Goal: Download file/media: Obtain a digital file from the website

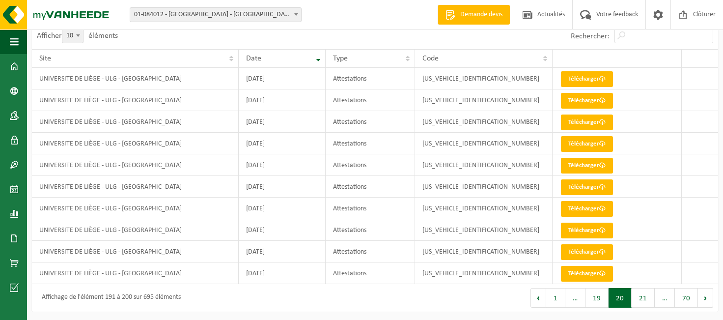
scroll to position [79, 0]
click at [593, 121] on link "Télécharger" at bounding box center [587, 122] width 52 height 16
click at [590, 248] on link "Télécharger" at bounding box center [587, 252] width 52 height 16
click at [595, 120] on link "Télécharger" at bounding box center [587, 122] width 52 height 16
click at [574, 271] on link "Télécharger" at bounding box center [587, 274] width 52 height 16
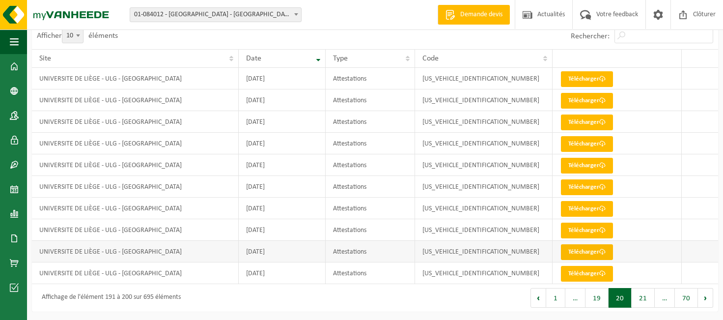
click at [583, 250] on link "Télécharger" at bounding box center [587, 252] width 52 height 16
click at [590, 227] on link "Télécharger" at bounding box center [587, 230] width 52 height 16
click at [568, 207] on link "Télécharger" at bounding box center [587, 209] width 52 height 16
click at [578, 210] on link "Télécharger" at bounding box center [587, 209] width 52 height 16
click at [568, 185] on link "Télécharger" at bounding box center [587, 187] width 52 height 16
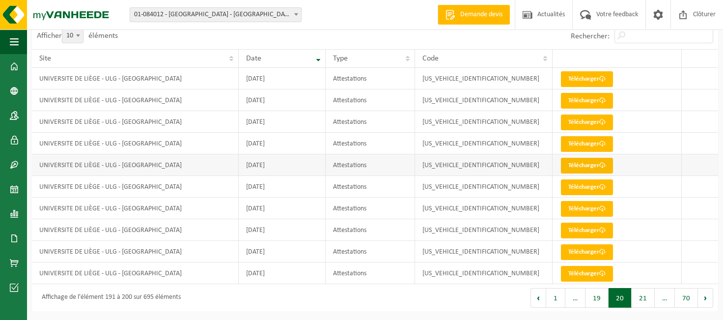
click at [576, 167] on link "Télécharger" at bounding box center [587, 166] width 52 height 16
click at [573, 165] on link "Télécharger" at bounding box center [587, 166] width 52 height 16
click at [572, 145] on link "Télécharger" at bounding box center [587, 144] width 52 height 16
click at [570, 145] on link "Télécharger" at bounding box center [587, 144] width 52 height 16
click at [577, 121] on link "Télécharger" at bounding box center [587, 122] width 52 height 16
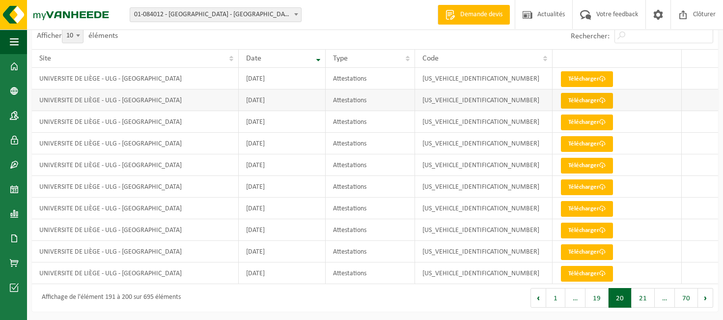
click at [568, 102] on link "Télécharger" at bounding box center [587, 101] width 52 height 16
click at [588, 80] on link "Télécharger" at bounding box center [587, 79] width 52 height 16
click at [596, 299] on button "19" at bounding box center [596, 298] width 23 height 20
click at [588, 272] on link "Télécharger" at bounding box center [587, 274] width 52 height 16
click at [570, 250] on link "Télécharger" at bounding box center [587, 252] width 52 height 16
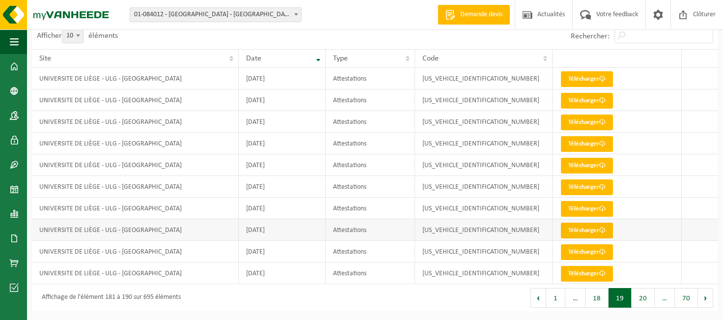
click at [570, 233] on link "Télécharger" at bounding box center [587, 230] width 52 height 16
click at [572, 206] on link "Télécharger" at bounding box center [587, 209] width 52 height 16
click at [578, 190] on link "Télécharger" at bounding box center [587, 187] width 52 height 16
click at [567, 161] on link "Télécharger" at bounding box center [587, 166] width 52 height 16
click at [578, 107] on link "Télécharger" at bounding box center [587, 101] width 52 height 16
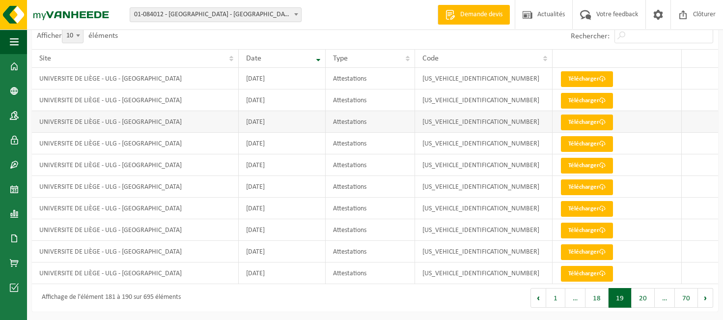
click at [580, 112] on td "Télécharger" at bounding box center [617, 122] width 130 height 22
click at [575, 121] on link "Télécharger" at bounding box center [587, 122] width 52 height 16
click at [582, 143] on link "Télécharger" at bounding box center [587, 144] width 52 height 16
click at [580, 162] on link "Télécharger" at bounding box center [587, 166] width 52 height 16
drag, startPoint x: 570, startPoint y: 211, endPoint x: 562, endPoint y: 207, distance: 9.5
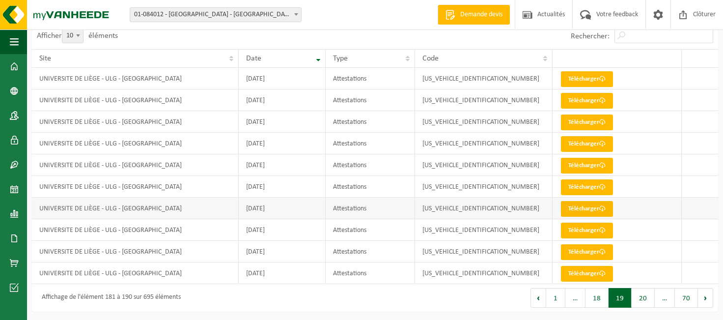
click at [570, 211] on link "Télécharger" at bounding box center [587, 209] width 52 height 16
click at [595, 295] on button "18" at bounding box center [596, 298] width 23 height 20
click at [594, 301] on button "17" at bounding box center [596, 298] width 23 height 20
click at [597, 299] on button "16" at bounding box center [596, 298] width 23 height 20
click at [590, 273] on link "Télécharger" at bounding box center [587, 274] width 52 height 16
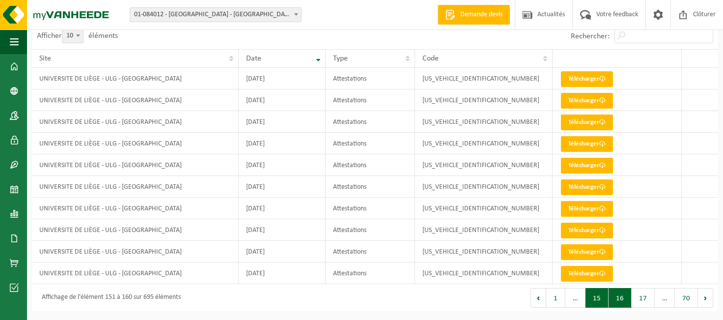
click at [596, 297] on button "15" at bounding box center [596, 298] width 23 height 20
click at [598, 299] on button "14" at bounding box center [596, 298] width 23 height 20
click at [598, 299] on button "13" at bounding box center [596, 298] width 23 height 20
click at [598, 299] on button "12" at bounding box center [596, 298] width 23 height 20
click at [598, 299] on button "11" at bounding box center [596, 298] width 23 height 20
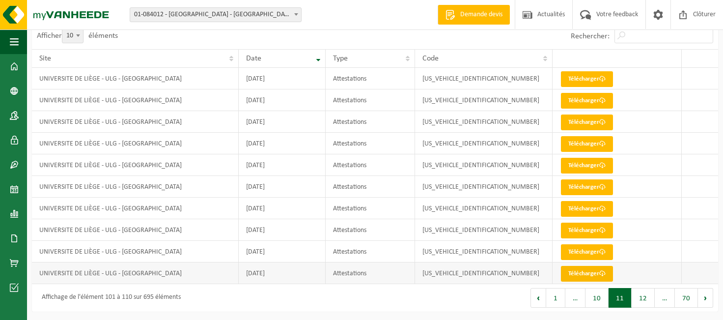
click at [578, 273] on link "Télécharger" at bounding box center [587, 274] width 52 height 16
click at [602, 295] on button "10" at bounding box center [596, 298] width 23 height 20
click at [574, 272] on link "Télécharger" at bounding box center [587, 274] width 52 height 16
click at [582, 165] on link "Télécharger" at bounding box center [587, 166] width 52 height 16
click at [590, 85] on link "Télécharger" at bounding box center [587, 79] width 52 height 16
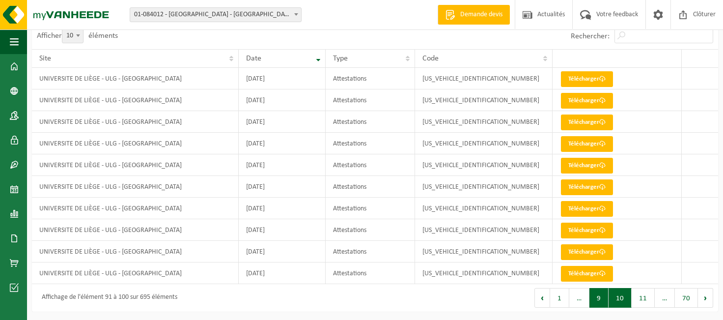
click at [598, 299] on button "9" at bounding box center [598, 298] width 19 height 20
click at [578, 274] on link "Télécharger" at bounding box center [587, 274] width 52 height 16
click at [566, 250] on link "Télécharger" at bounding box center [587, 252] width 52 height 16
click at [568, 228] on link "Télécharger" at bounding box center [587, 230] width 52 height 16
click at [570, 209] on link "Télécharger" at bounding box center [587, 209] width 52 height 16
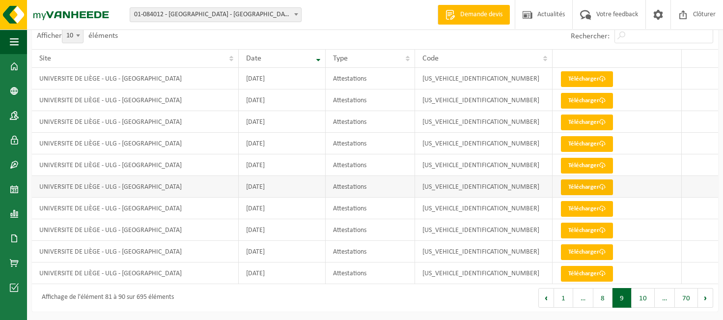
click at [581, 186] on link "Télécharger" at bounding box center [587, 187] width 52 height 16
click at [580, 168] on link "Télécharger" at bounding box center [587, 166] width 52 height 16
click at [570, 228] on link "Télécharger" at bounding box center [587, 230] width 52 height 16
click at [582, 207] on link "Télécharger" at bounding box center [587, 209] width 52 height 16
click at [580, 168] on link "Télécharger" at bounding box center [587, 166] width 52 height 16
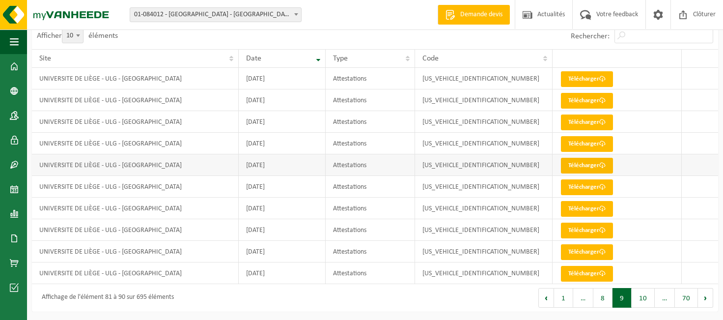
click at [566, 159] on link "Télécharger" at bounding box center [587, 166] width 52 height 16
click at [572, 140] on link "Télécharger" at bounding box center [587, 144] width 52 height 16
click at [575, 142] on link "Télécharger" at bounding box center [587, 144] width 52 height 16
click at [571, 122] on link "Télécharger" at bounding box center [587, 122] width 52 height 16
click at [588, 140] on link "Télécharger" at bounding box center [587, 144] width 52 height 16
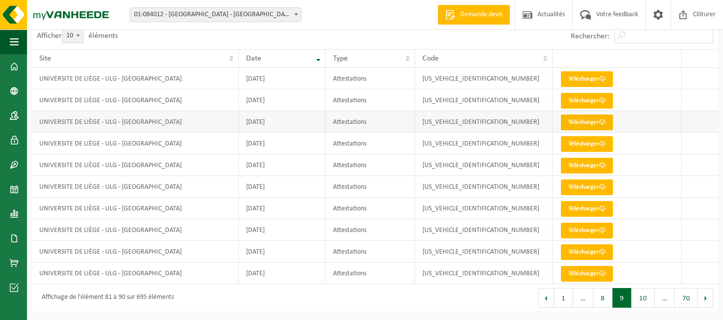
click at [569, 122] on link "Télécharger" at bounding box center [587, 122] width 52 height 16
click at [568, 97] on link "Télécharger" at bounding box center [587, 101] width 52 height 16
drag, startPoint x: 579, startPoint y: 78, endPoint x: 554, endPoint y: 82, distance: 25.9
click at [578, 78] on link "Télécharger" at bounding box center [587, 79] width 52 height 16
click at [600, 293] on button "8" at bounding box center [602, 298] width 19 height 20
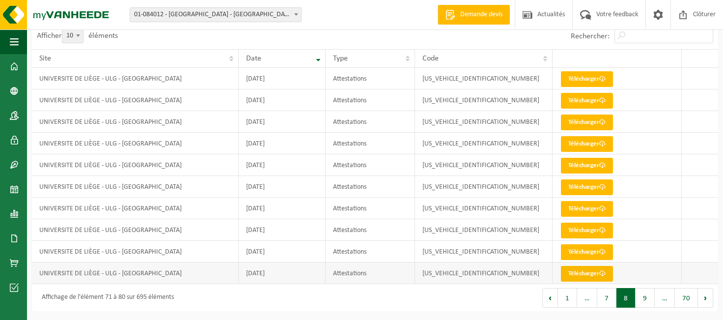
click at [573, 273] on link "Télécharger" at bounding box center [587, 274] width 52 height 16
click at [584, 272] on link "Télécharger" at bounding box center [587, 274] width 52 height 16
click at [582, 252] on link "Télécharger" at bounding box center [587, 252] width 52 height 16
click at [585, 228] on link "Télécharger" at bounding box center [587, 230] width 52 height 16
click at [576, 208] on link "Télécharger" at bounding box center [587, 209] width 52 height 16
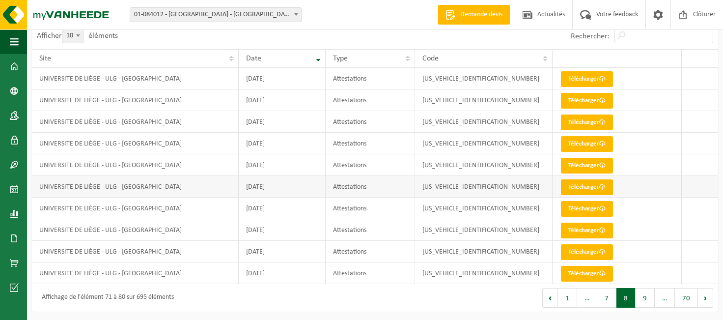
click at [578, 185] on link "Télécharger" at bounding box center [587, 187] width 52 height 16
click at [575, 165] on link "Télécharger" at bounding box center [587, 166] width 52 height 16
click at [568, 144] on link "Télécharger" at bounding box center [587, 144] width 52 height 16
click at [572, 160] on link "Télécharger" at bounding box center [587, 166] width 52 height 16
click at [573, 141] on link "Télécharger" at bounding box center [587, 144] width 52 height 16
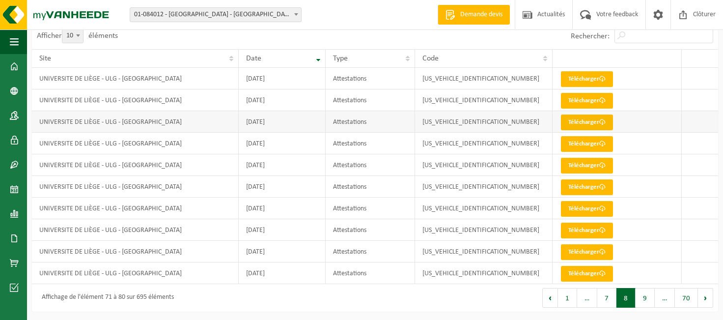
click at [566, 123] on link "Télécharger" at bounding box center [587, 122] width 52 height 16
click at [576, 103] on link "Télécharger" at bounding box center [587, 101] width 52 height 16
click at [594, 83] on link "Télécharger" at bounding box center [587, 79] width 52 height 16
click at [609, 300] on button "7" at bounding box center [606, 298] width 19 height 20
click at [572, 275] on link "Télécharger" at bounding box center [587, 274] width 52 height 16
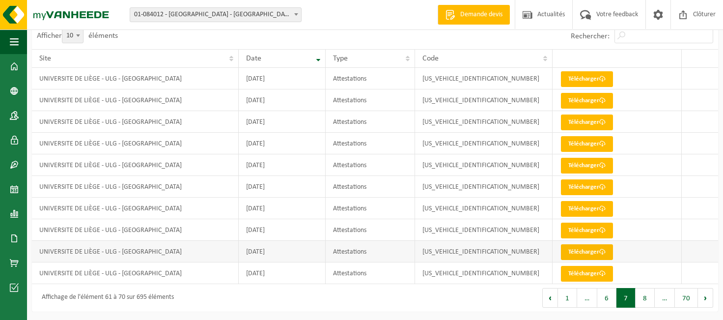
click at [579, 251] on link "Télécharger" at bounding box center [587, 252] width 52 height 16
click at [594, 228] on link "Télécharger" at bounding box center [587, 230] width 52 height 16
click at [588, 229] on link "Télécharger" at bounding box center [587, 230] width 52 height 16
click at [585, 206] on link "Télécharger" at bounding box center [587, 209] width 52 height 16
click at [574, 184] on link "Télécharger" at bounding box center [587, 187] width 52 height 16
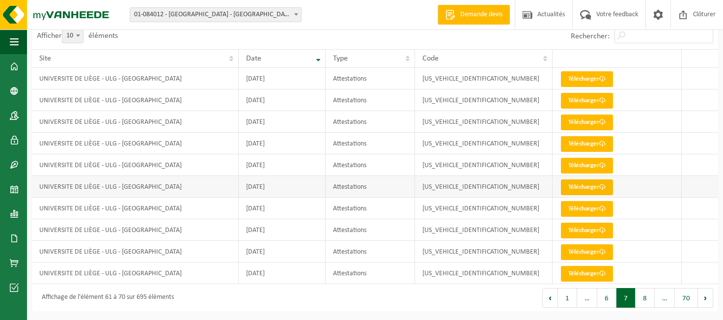
click at [574, 187] on link "Télécharger" at bounding box center [587, 187] width 52 height 16
click at [566, 161] on link "Télécharger" at bounding box center [587, 166] width 52 height 16
click at [576, 140] on link "Télécharger" at bounding box center [587, 144] width 52 height 16
click at [583, 123] on link "Télécharger" at bounding box center [587, 122] width 52 height 16
click at [572, 100] on link "Télécharger" at bounding box center [587, 101] width 52 height 16
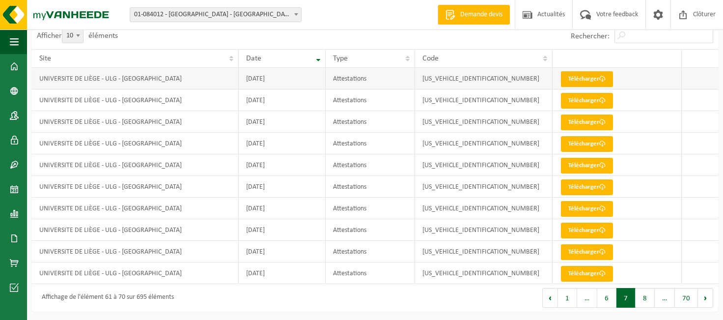
click at [577, 78] on link "Télécharger" at bounding box center [587, 79] width 52 height 16
click at [14, 212] on span at bounding box center [14, 213] width 9 height 25
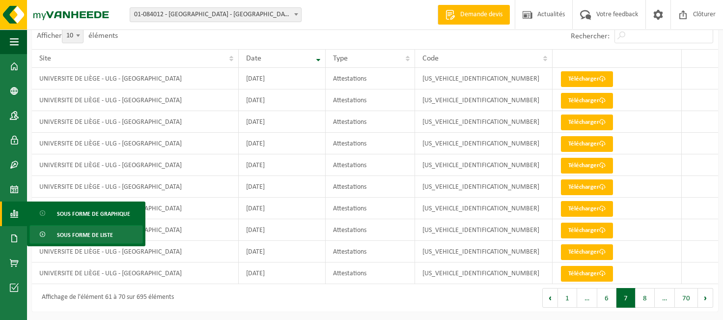
click at [68, 233] on span "Sous forme de liste" at bounding box center [85, 234] width 56 height 19
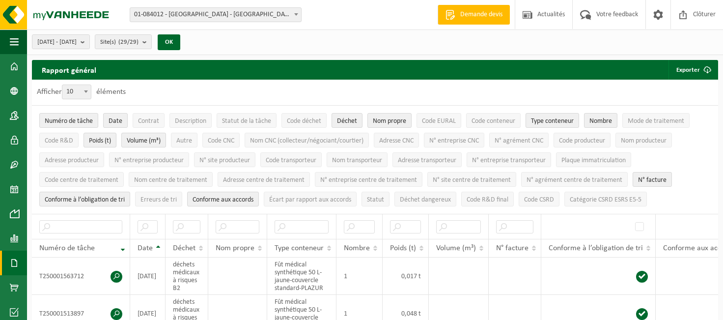
click at [12, 263] on span at bounding box center [14, 262] width 9 height 25
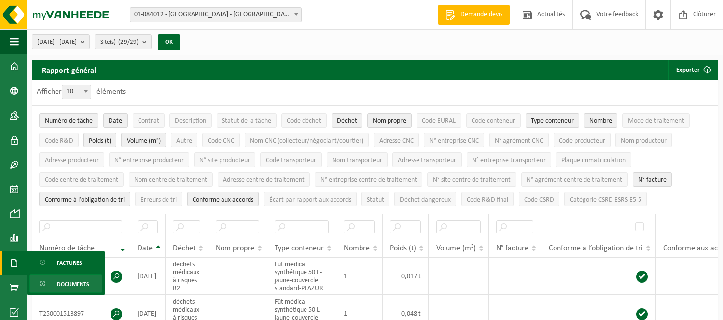
click at [64, 284] on span "Documents" at bounding box center [73, 283] width 32 height 19
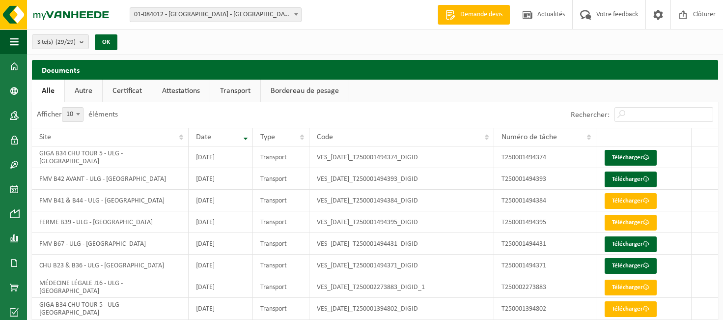
click at [188, 92] on link "Attestations" at bounding box center [180, 91] width 57 height 23
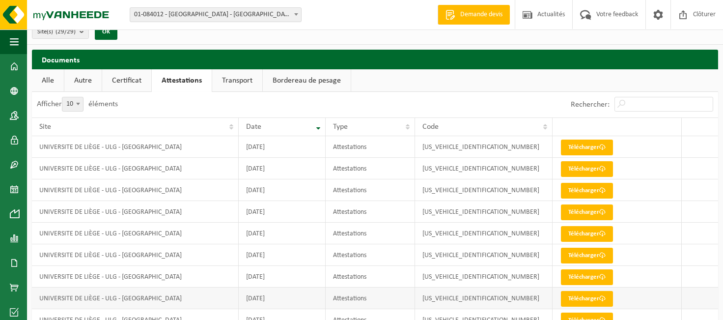
scroll to position [79, 0]
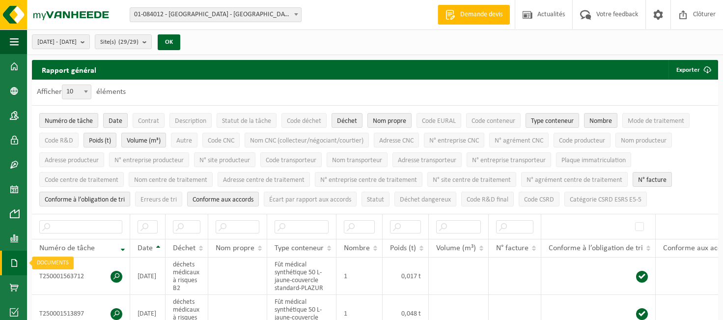
click at [11, 266] on span at bounding box center [14, 262] width 9 height 25
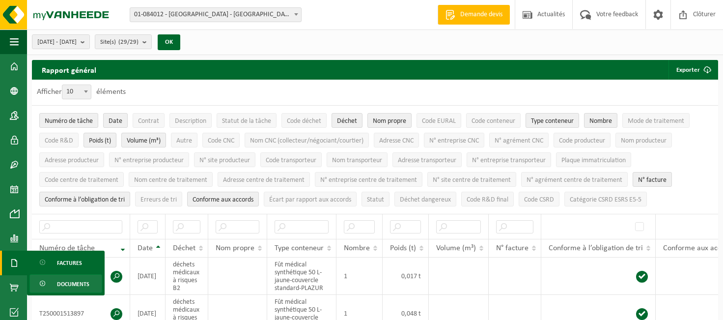
click at [60, 284] on span "Documents" at bounding box center [73, 283] width 32 height 19
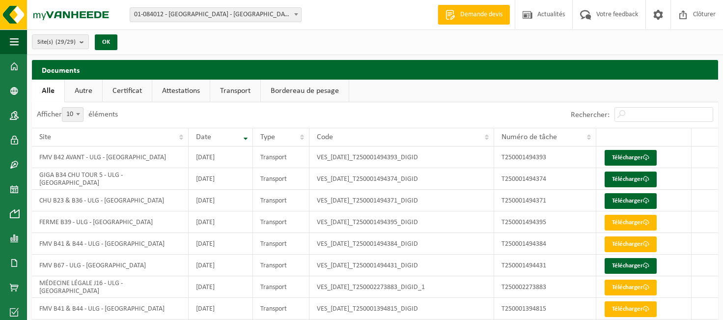
click at [234, 91] on link "Transport" at bounding box center [235, 91] width 50 height 23
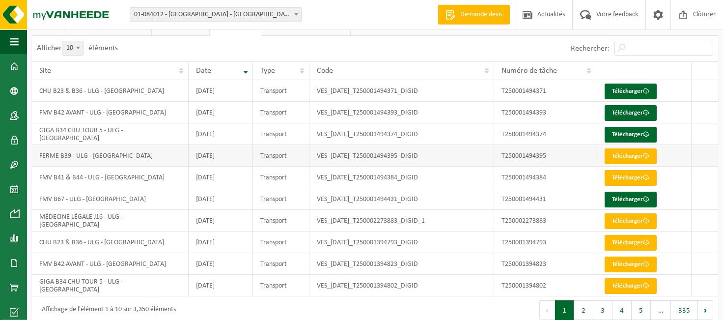
scroll to position [79, 0]
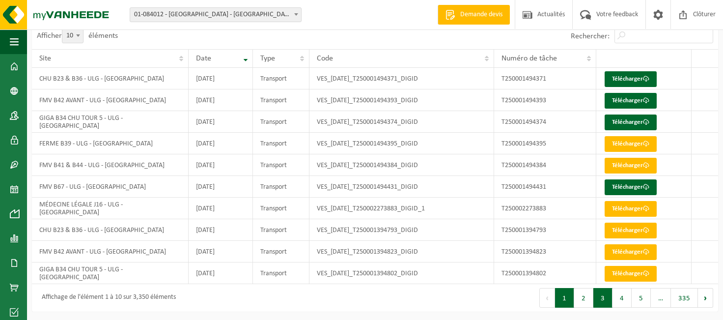
click at [608, 296] on button "3" at bounding box center [602, 298] width 19 height 20
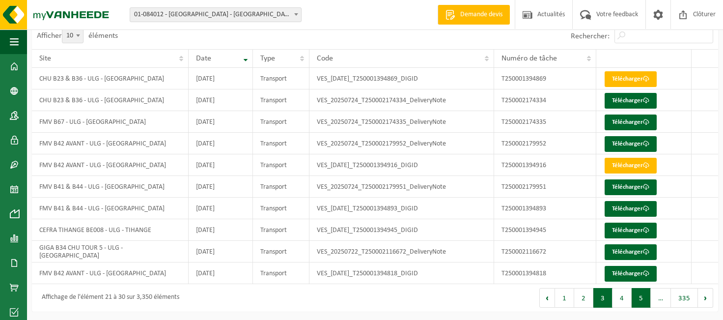
click at [640, 297] on button "5" at bounding box center [640, 298] width 19 height 20
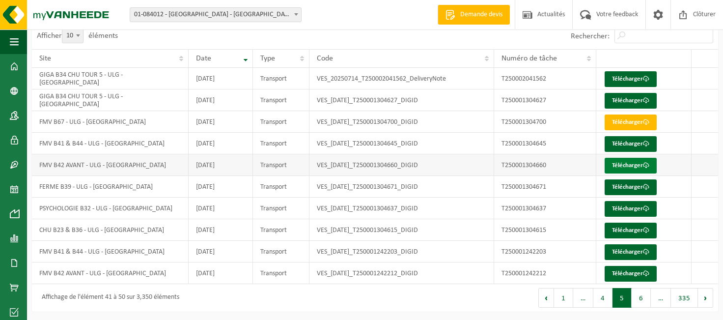
click at [625, 163] on link "Télécharger" at bounding box center [630, 166] width 52 height 16
click at [648, 299] on button "6" at bounding box center [640, 298] width 19 height 20
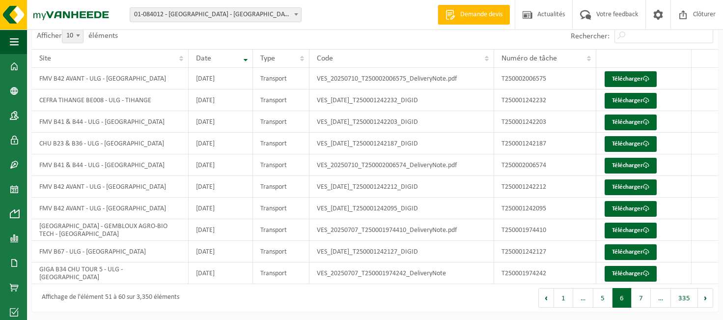
click at [648, 299] on button "7" at bounding box center [640, 298] width 19 height 20
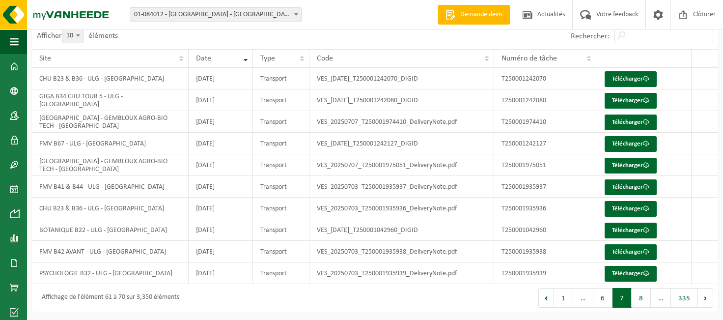
click at [648, 299] on button "8" at bounding box center [640, 298] width 19 height 20
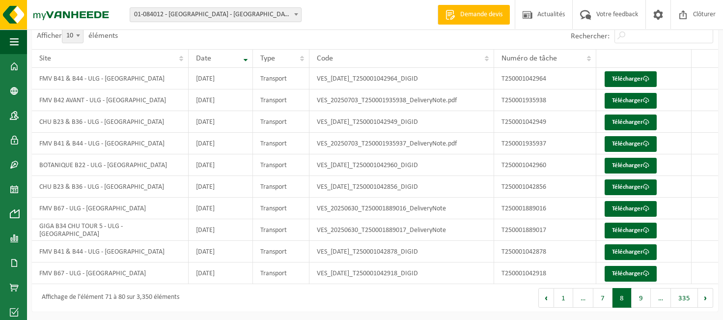
click at [648, 299] on button "9" at bounding box center [640, 298] width 19 height 20
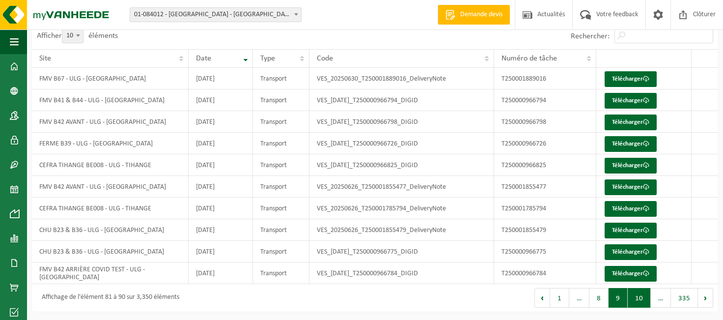
click at [647, 299] on button "10" at bounding box center [638, 298] width 23 height 20
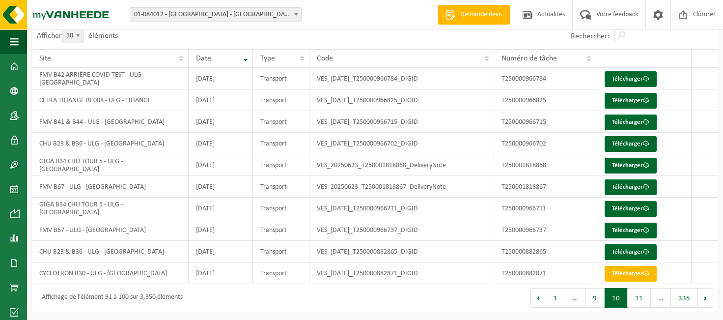
click at [647, 299] on button "11" at bounding box center [638, 298] width 23 height 20
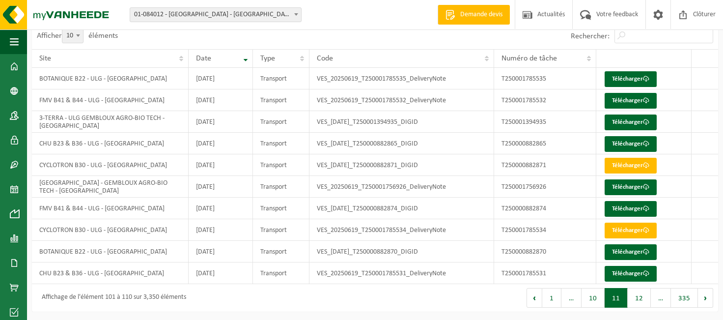
click at [647, 299] on button "12" at bounding box center [638, 298] width 23 height 20
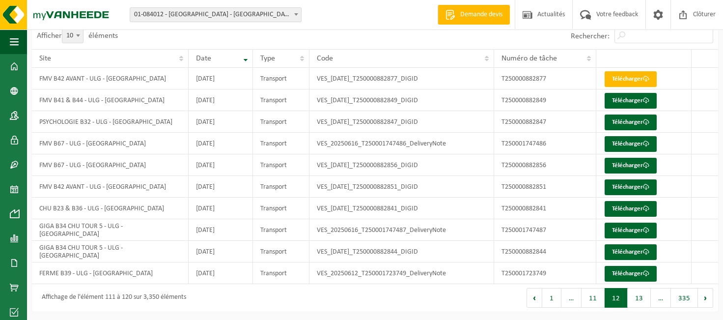
click at [647, 299] on button "13" at bounding box center [638, 298] width 23 height 20
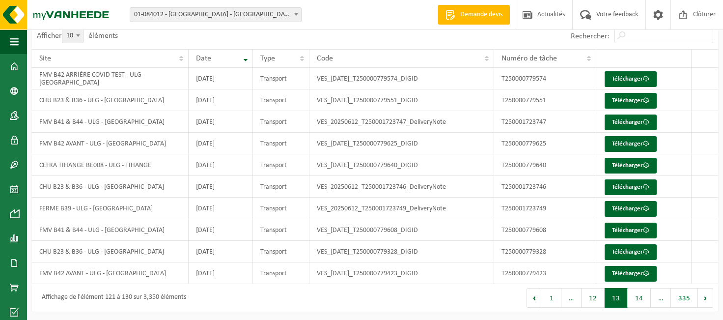
click at [647, 299] on button "14" at bounding box center [638, 298] width 23 height 20
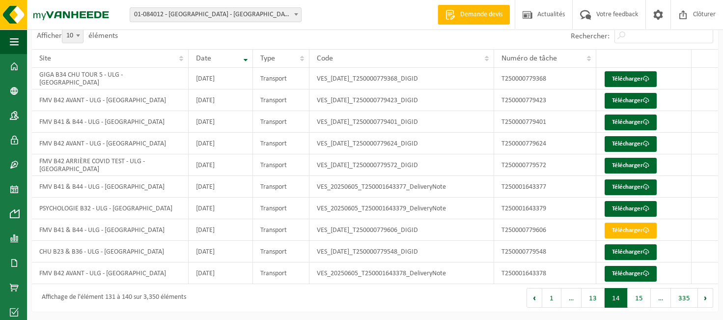
click at [647, 299] on button "15" at bounding box center [638, 298] width 23 height 20
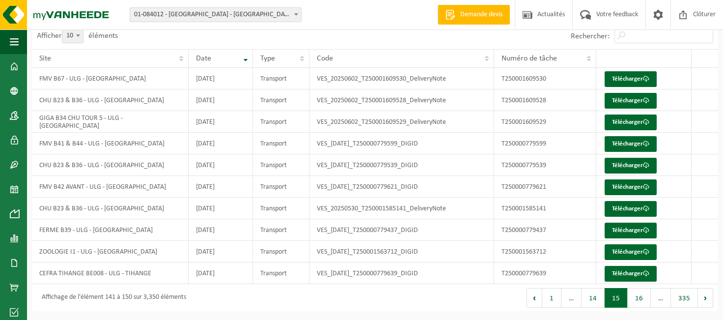
click at [647, 299] on button "16" at bounding box center [638, 298] width 23 height 20
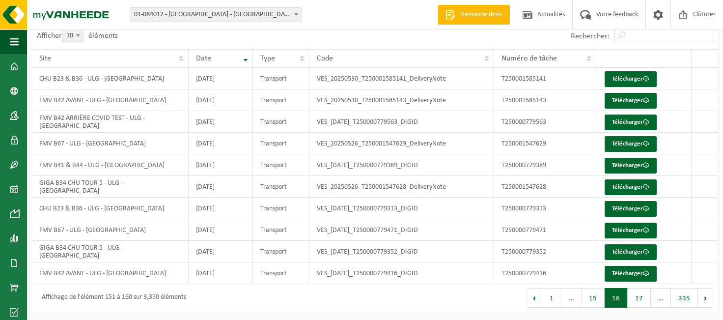
click at [647, 299] on button "17" at bounding box center [638, 298] width 23 height 20
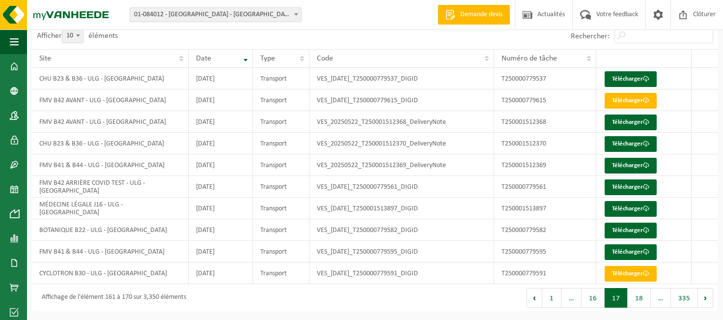
click at [647, 299] on button "18" at bounding box center [638, 298] width 23 height 20
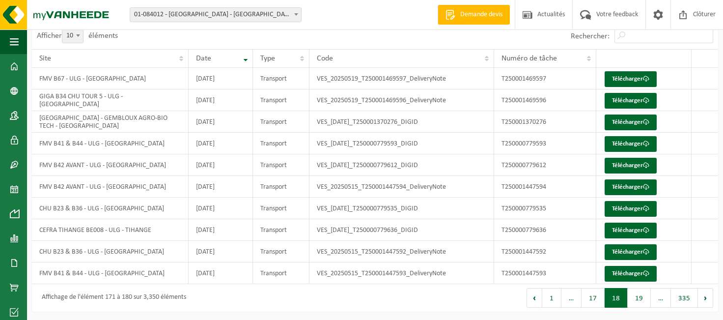
click at [647, 299] on button "19" at bounding box center [638, 298] width 23 height 20
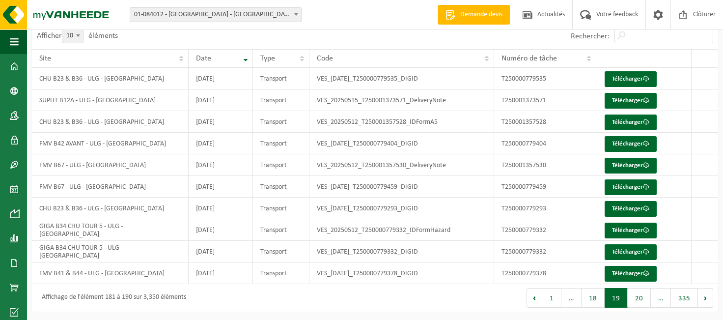
click at [647, 299] on button "20" at bounding box center [638, 298] width 23 height 20
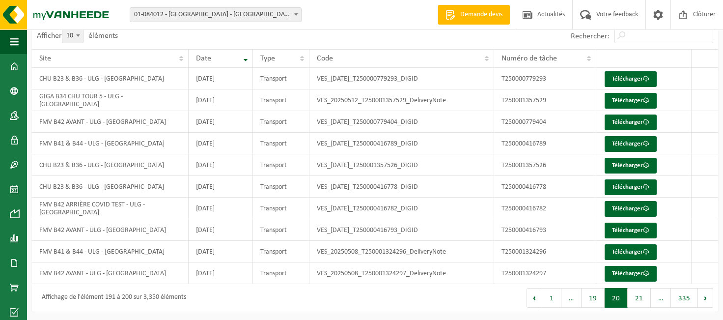
click at [647, 299] on button "21" at bounding box center [638, 298] width 23 height 20
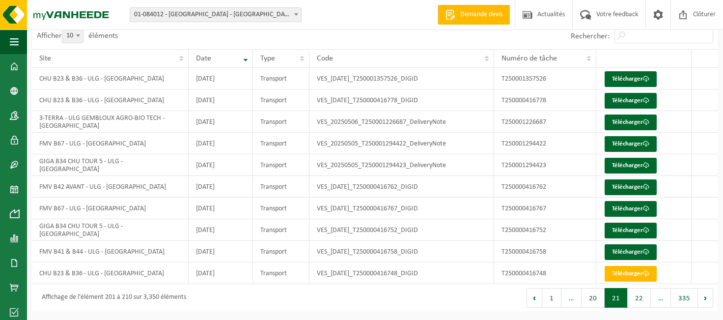
click at [647, 299] on button "22" at bounding box center [638, 298] width 23 height 20
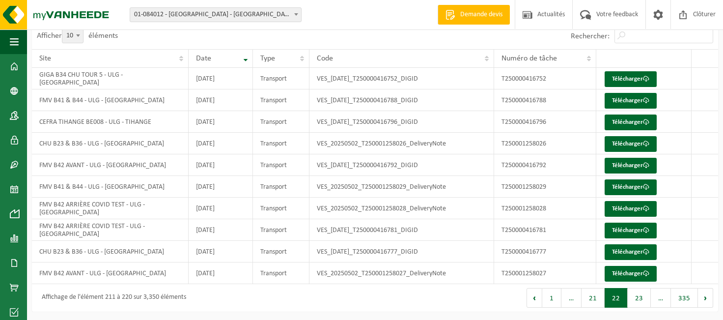
click at [647, 299] on button "23" at bounding box center [638, 298] width 23 height 20
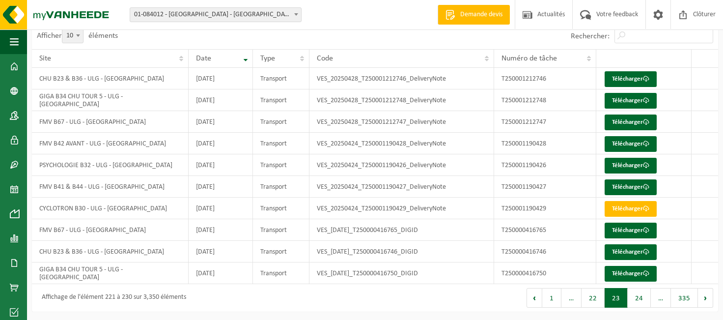
click at [647, 299] on button "24" at bounding box center [638, 298] width 23 height 20
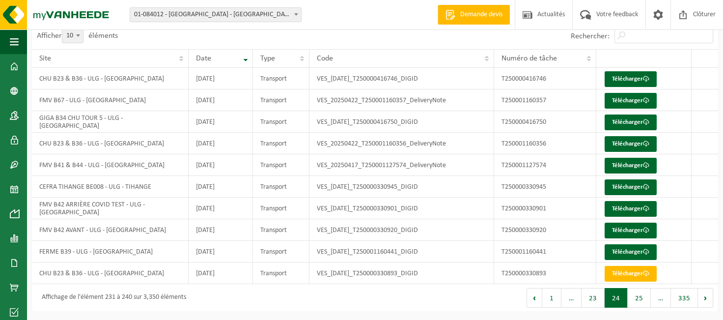
click at [647, 299] on button "25" at bounding box center [638, 298] width 23 height 20
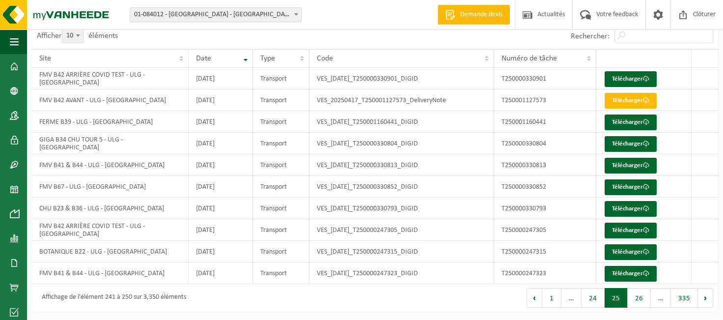
click at [647, 299] on button "26" at bounding box center [638, 298] width 23 height 20
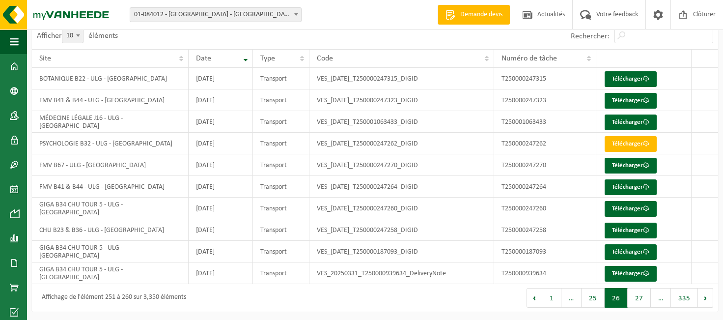
click at [647, 299] on button "27" at bounding box center [638, 298] width 23 height 20
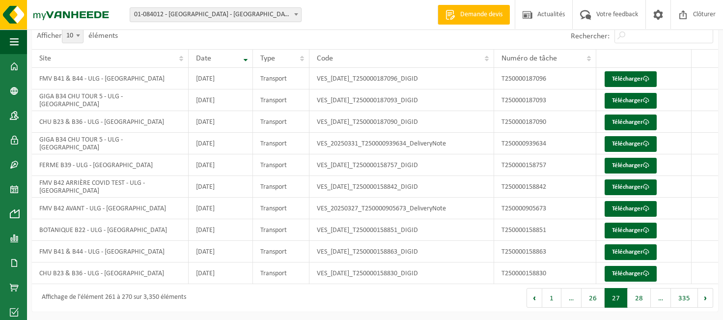
click at [647, 299] on button "28" at bounding box center [638, 298] width 23 height 20
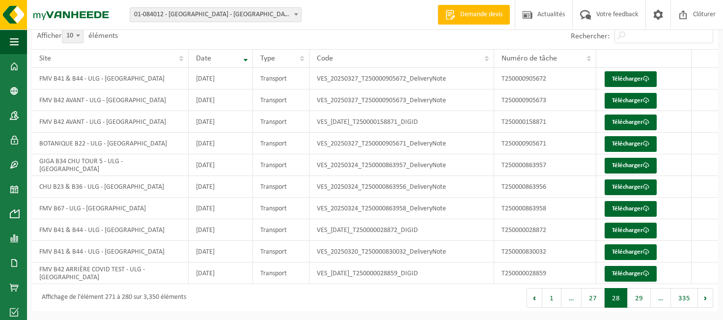
click at [647, 299] on button "29" at bounding box center [638, 298] width 23 height 20
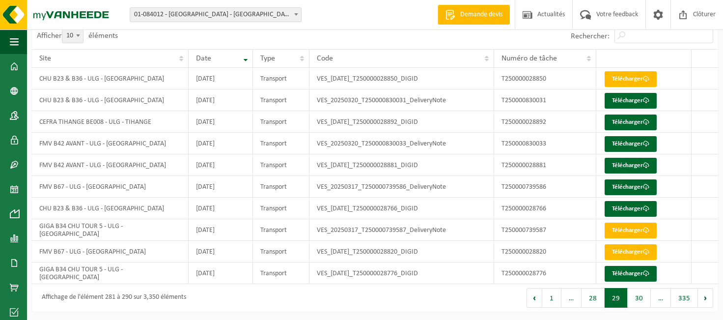
click at [647, 299] on button "30" at bounding box center [638, 298] width 23 height 20
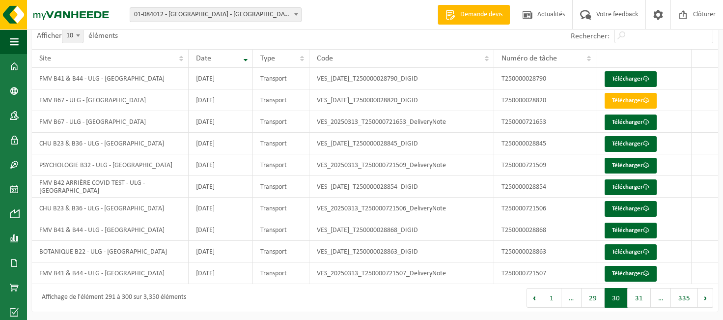
click at [647, 299] on button "31" at bounding box center [638, 298] width 23 height 20
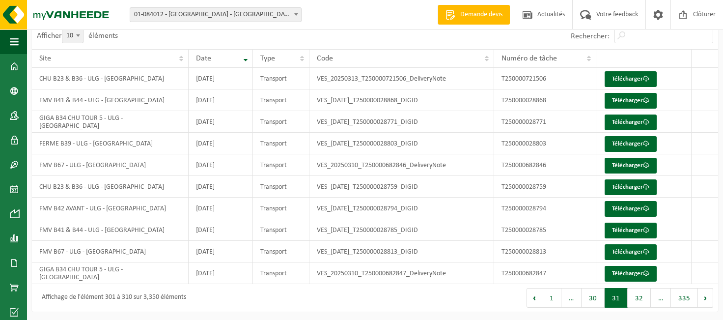
click at [647, 299] on button "32" at bounding box center [638, 298] width 23 height 20
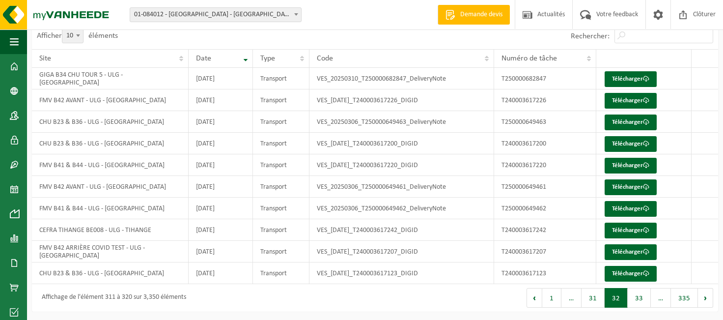
click at [647, 299] on button "33" at bounding box center [638, 298] width 23 height 20
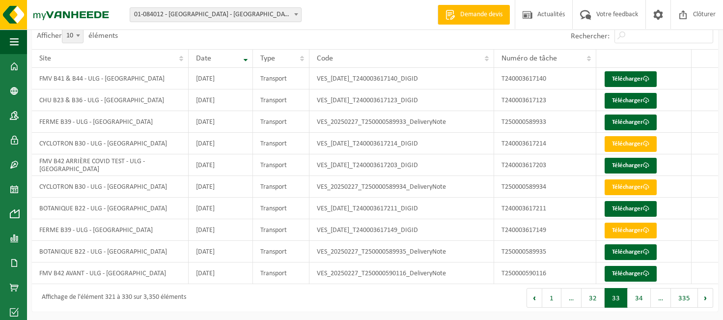
click at [647, 299] on button "34" at bounding box center [638, 298] width 23 height 20
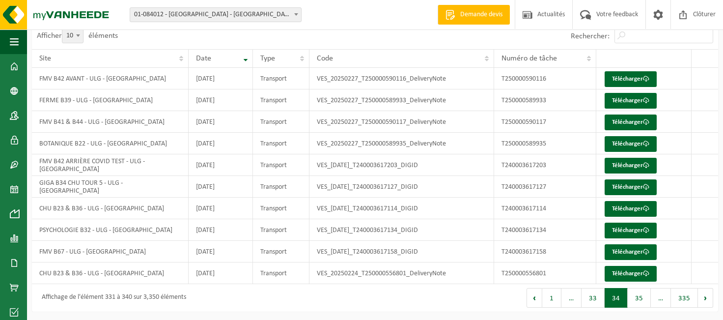
click at [647, 299] on button "35" at bounding box center [638, 298] width 23 height 20
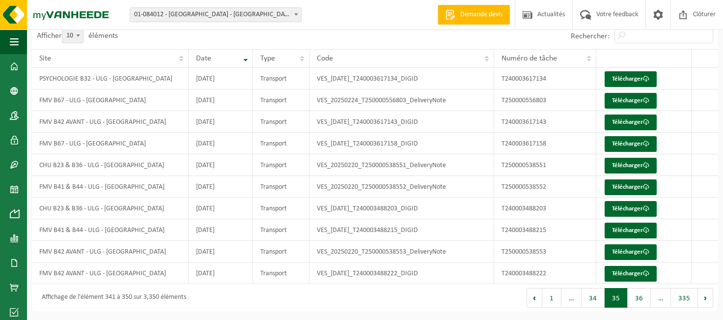
click at [647, 299] on button "36" at bounding box center [638, 298] width 23 height 20
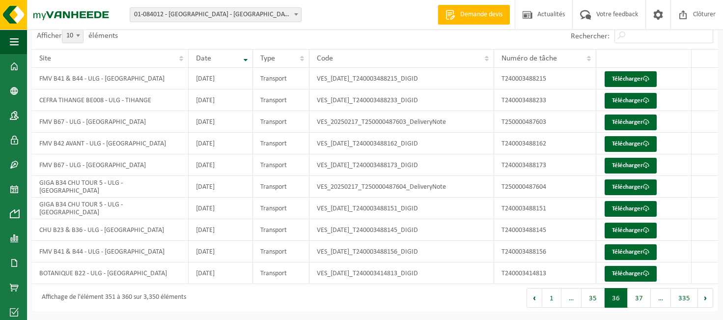
click at [647, 299] on button "37" at bounding box center [638, 298] width 23 height 20
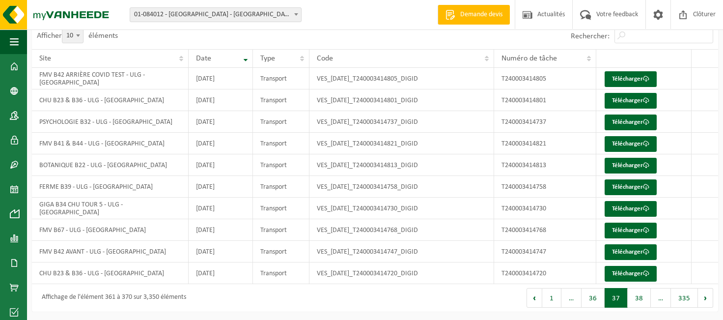
click at [647, 299] on button "38" at bounding box center [638, 298] width 23 height 20
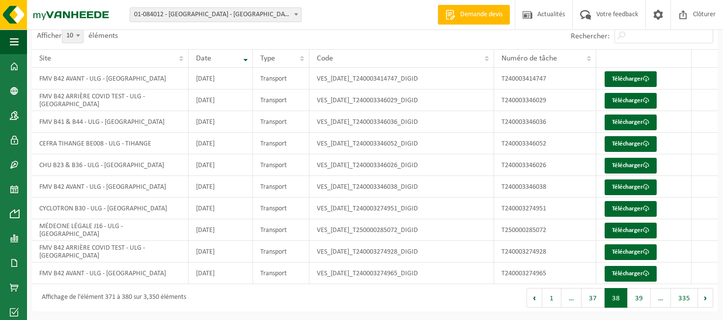
click at [647, 299] on button "39" at bounding box center [638, 298] width 23 height 20
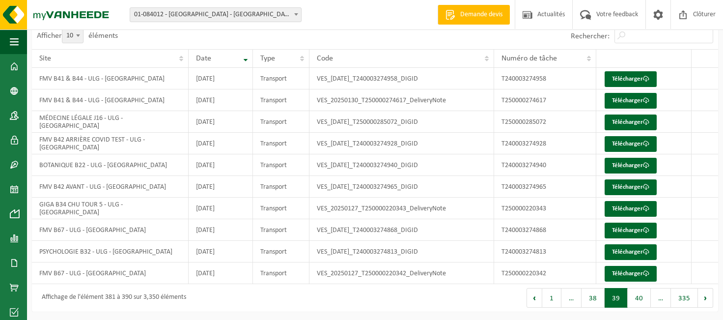
click at [647, 299] on button "40" at bounding box center [638, 298] width 23 height 20
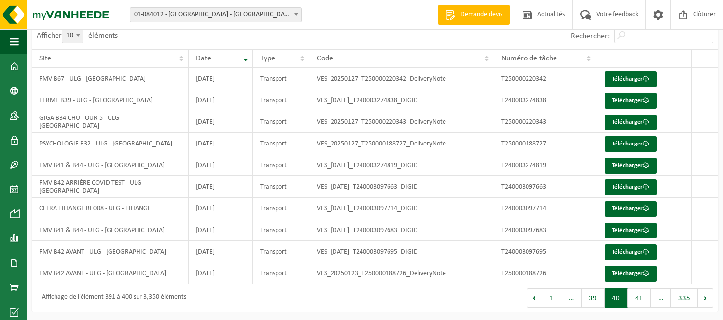
click at [614, 300] on button "40" at bounding box center [615, 298] width 23 height 20
click at [600, 300] on button "39" at bounding box center [592, 298] width 23 height 20
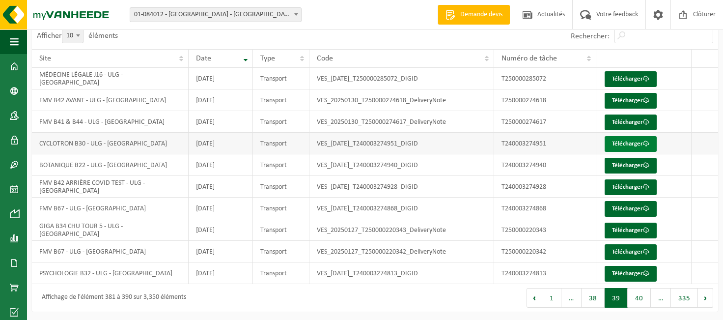
click at [622, 144] on link "Télécharger" at bounding box center [630, 144] width 52 height 16
click at [596, 294] on button "38" at bounding box center [592, 298] width 23 height 20
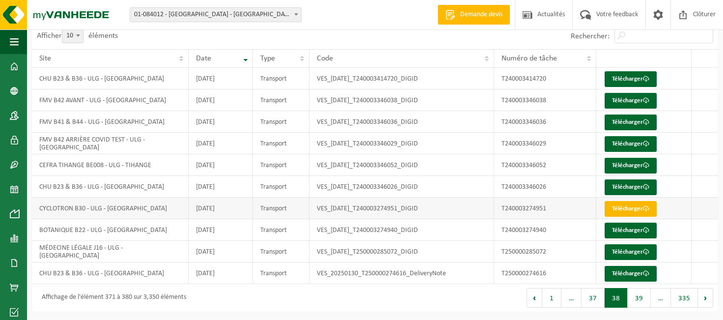
click at [636, 209] on link "Télécharger" at bounding box center [630, 209] width 52 height 16
click at [596, 299] on button "37" at bounding box center [592, 298] width 23 height 20
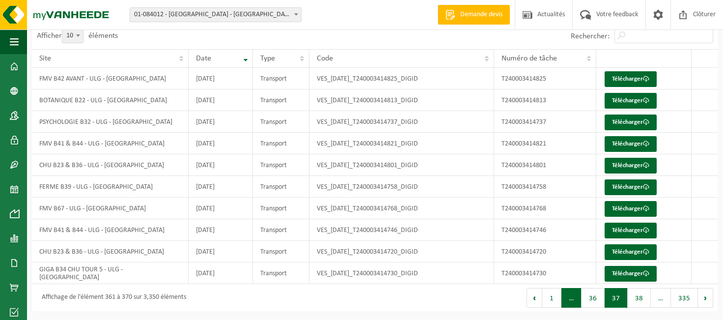
click at [578, 300] on span "…" at bounding box center [571, 298] width 20 height 20
click at [538, 300] on button "Précédent" at bounding box center [534, 298] width 16 height 20
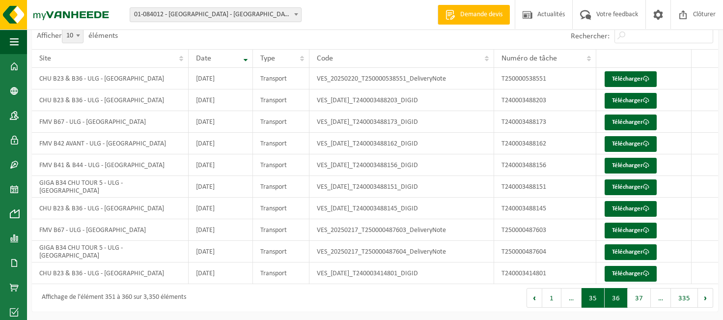
click at [597, 301] on button "35" at bounding box center [592, 298] width 23 height 20
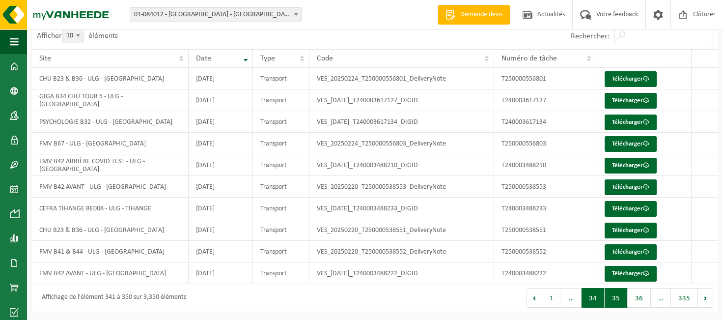
click at [600, 298] on button "34" at bounding box center [592, 298] width 23 height 20
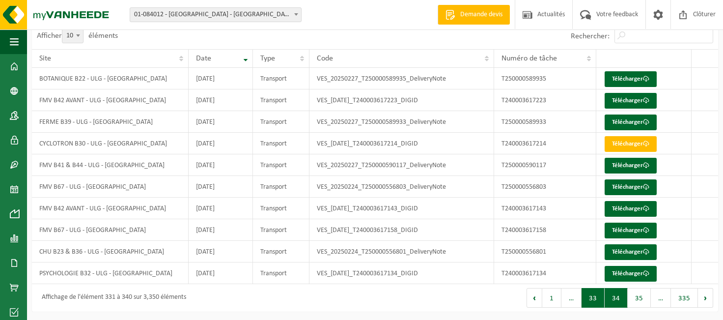
click at [597, 299] on button "33" at bounding box center [592, 298] width 23 height 20
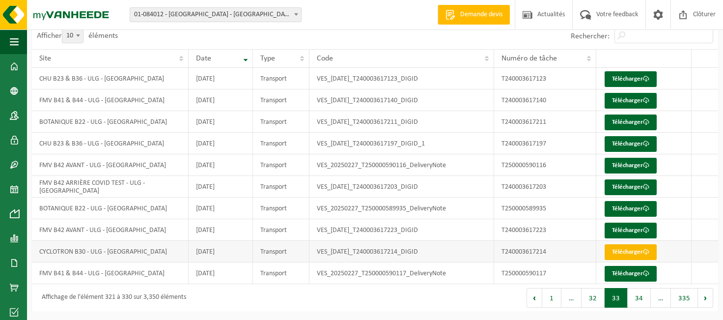
click at [625, 251] on link "Télécharger" at bounding box center [630, 252] width 52 height 16
click at [597, 295] on button "32" at bounding box center [592, 298] width 23 height 20
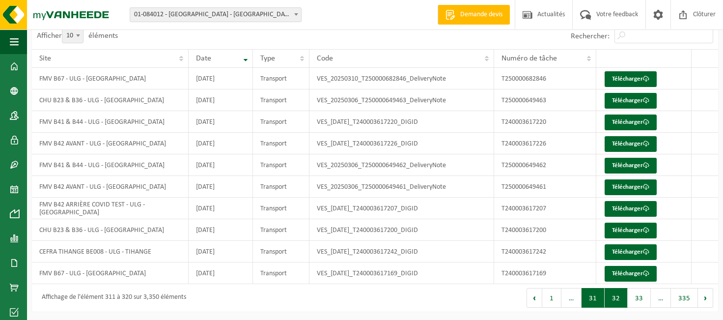
click at [599, 298] on button "31" at bounding box center [592, 298] width 23 height 20
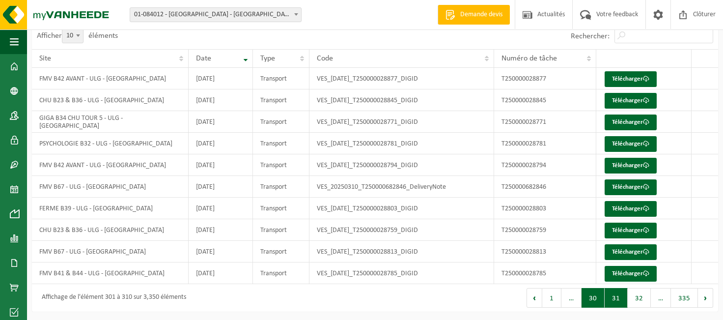
click at [593, 301] on button "30" at bounding box center [592, 298] width 23 height 20
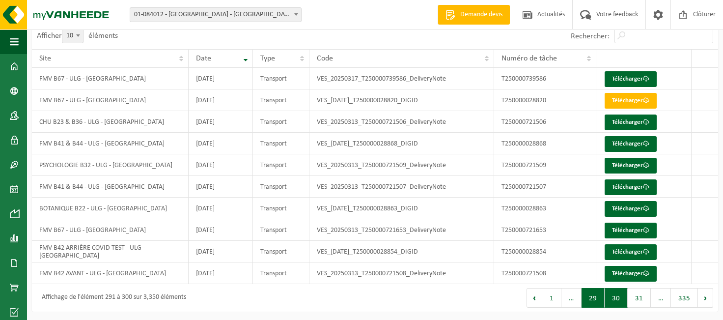
click at [593, 297] on button "29" at bounding box center [592, 298] width 23 height 20
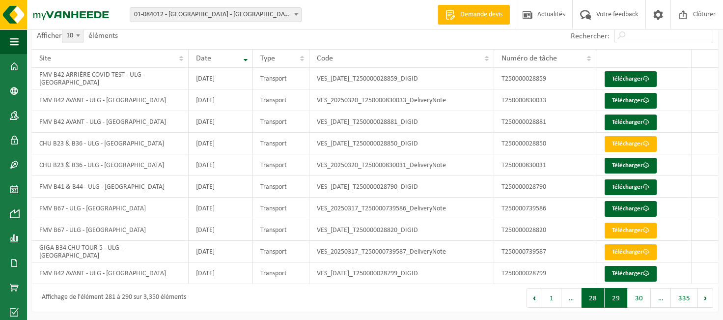
click at [593, 299] on button "28" at bounding box center [592, 298] width 23 height 20
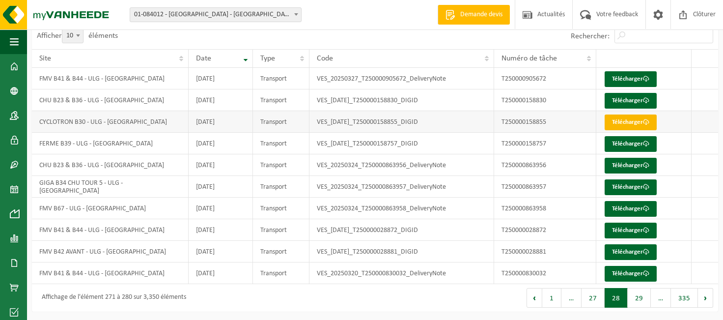
click at [633, 123] on link "Télécharger" at bounding box center [630, 122] width 52 height 16
click at [594, 296] on button "27" at bounding box center [592, 298] width 23 height 20
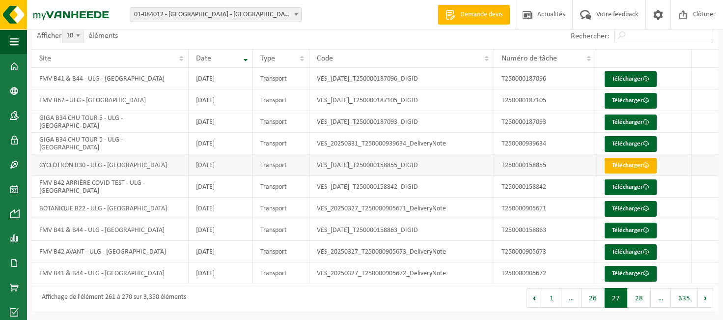
click at [634, 164] on link "Télécharger" at bounding box center [630, 166] width 52 height 16
click at [595, 298] on button "26" at bounding box center [592, 298] width 23 height 20
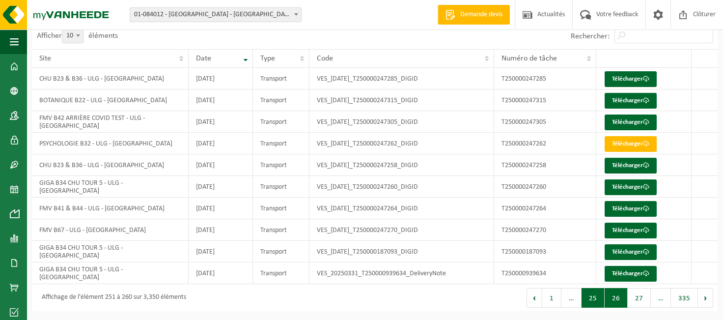
click at [593, 300] on button "25" at bounding box center [592, 298] width 23 height 20
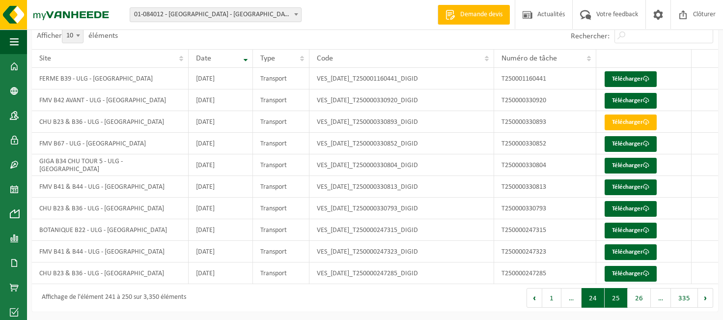
click at [594, 301] on button "24" at bounding box center [592, 298] width 23 height 20
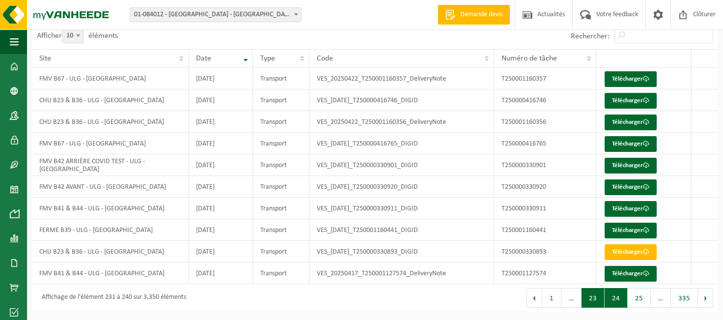
click at [595, 301] on button "23" at bounding box center [592, 298] width 23 height 20
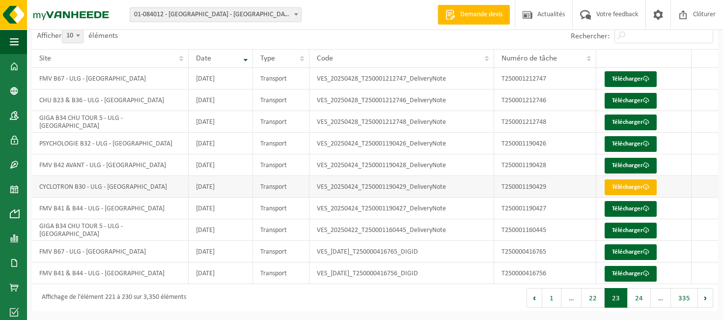
click at [631, 184] on link "Télécharger" at bounding box center [630, 187] width 52 height 16
click at [596, 299] on button "22" at bounding box center [592, 298] width 23 height 20
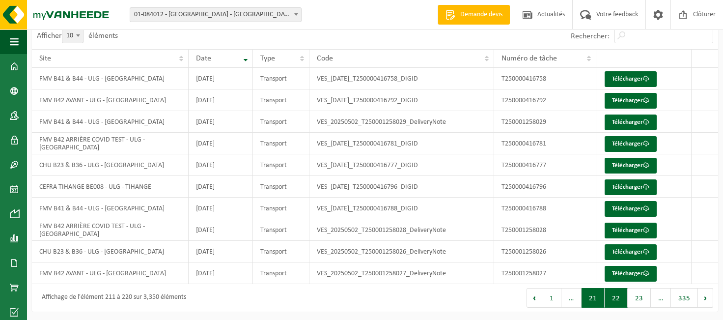
click at [592, 299] on button "21" at bounding box center [592, 298] width 23 height 20
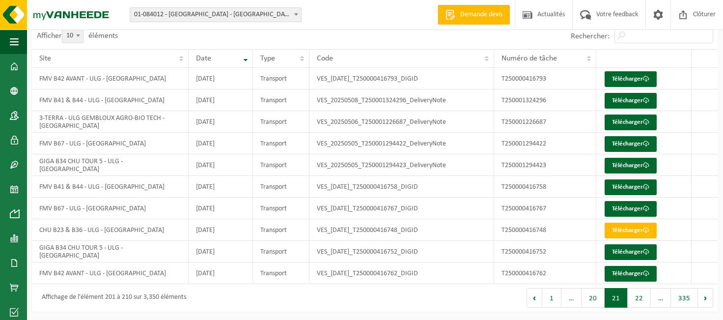
click at [592, 299] on button "20" at bounding box center [592, 298] width 23 height 20
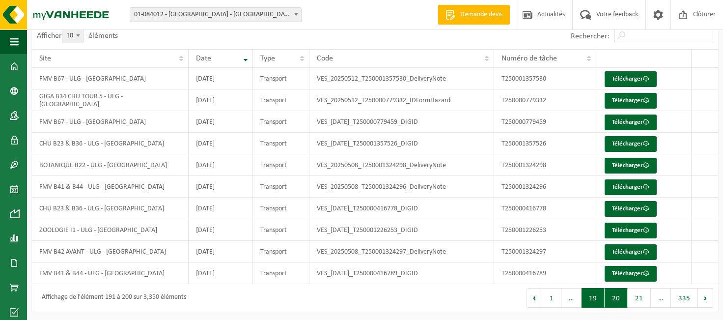
click at [592, 298] on button "19" at bounding box center [592, 298] width 23 height 20
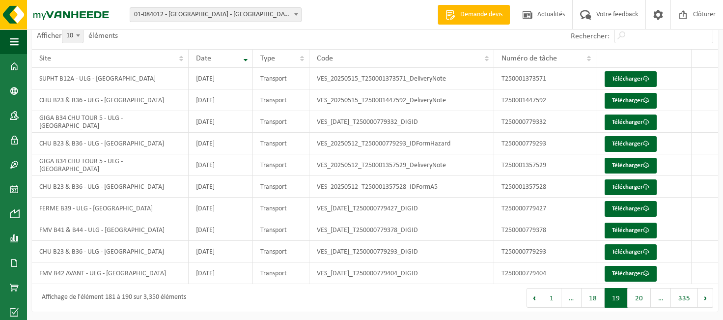
click at [592, 298] on button "18" at bounding box center [592, 298] width 23 height 20
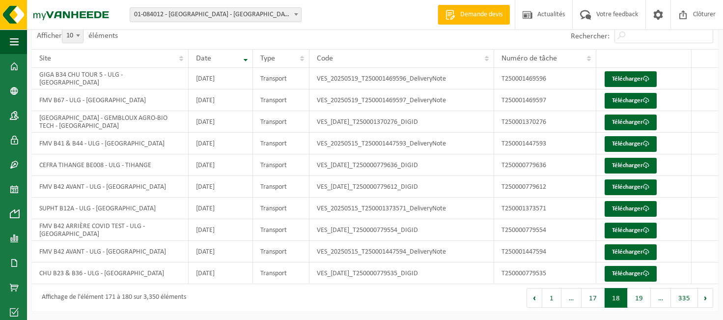
click at [592, 298] on button "17" at bounding box center [592, 298] width 23 height 20
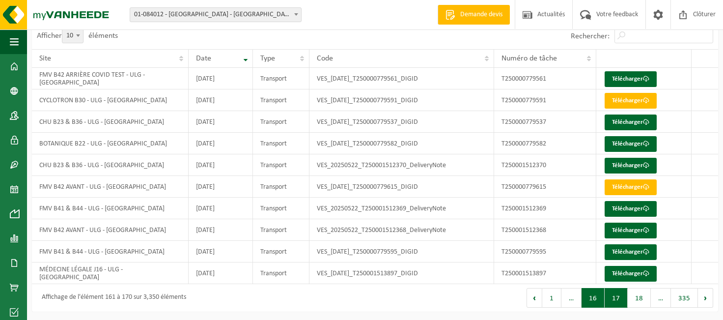
click at [594, 296] on button "16" at bounding box center [592, 298] width 23 height 20
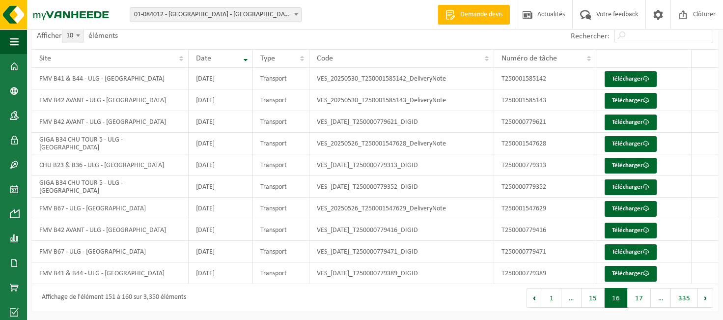
click at [594, 296] on button "15" at bounding box center [592, 298] width 23 height 20
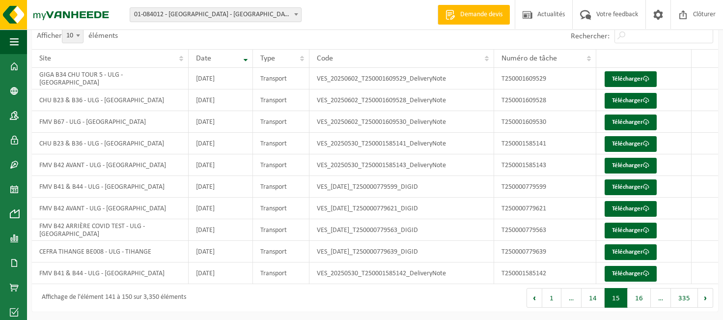
click at [594, 296] on button "14" at bounding box center [592, 298] width 23 height 20
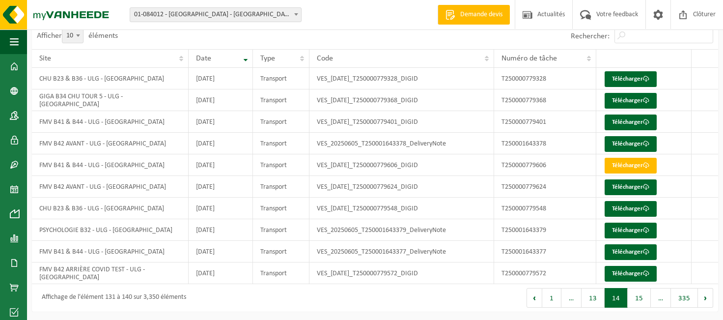
click at [594, 296] on button "13" at bounding box center [592, 298] width 23 height 20
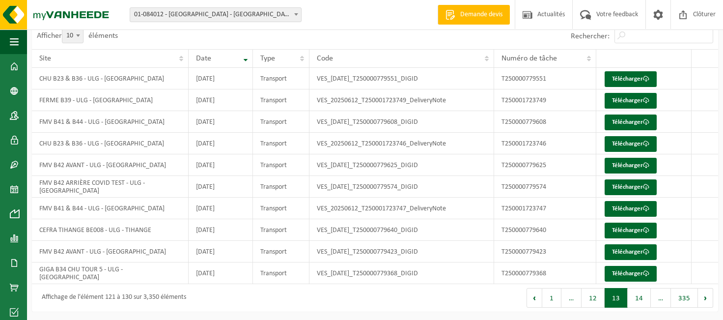
click at [594, 296] on button "12" at bounding box center [592, 298] width 23 height 20
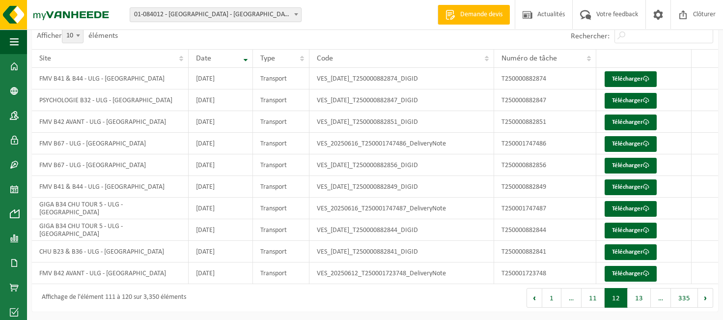
click at [594, 296] on button "11" at bounding box center [592, 298] width 23 height 20
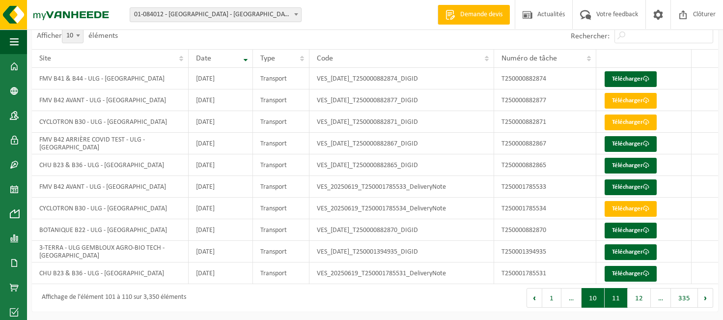
click at [592, 298] on button "10" at bounding box center [592, 298] width 23 height 20
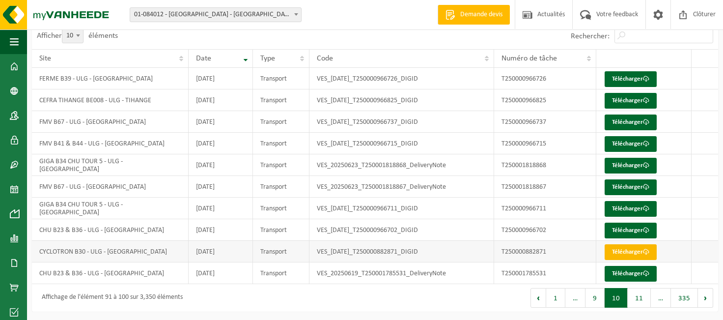
click at [619, 253] on link "Télécharger" at bounding box center [630, 252] width 52 height 16
click at [593, 297] on button "9" at bounding box center [594, 298] width 19 height 20
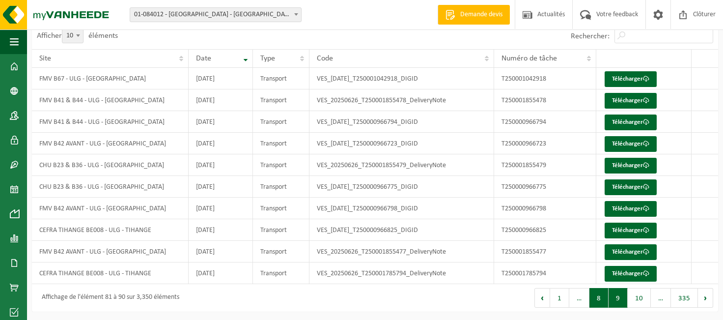
click at [595, 297] on button "8" at bounding box center [598, 298] width 19 height 20
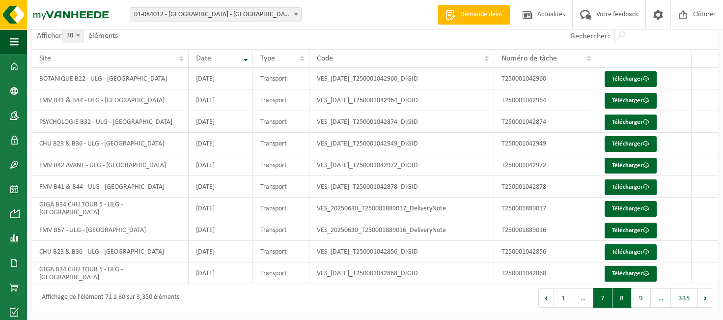
click at [602, 297] on button "7" at bounding box center [602, 298] width 19 height 20
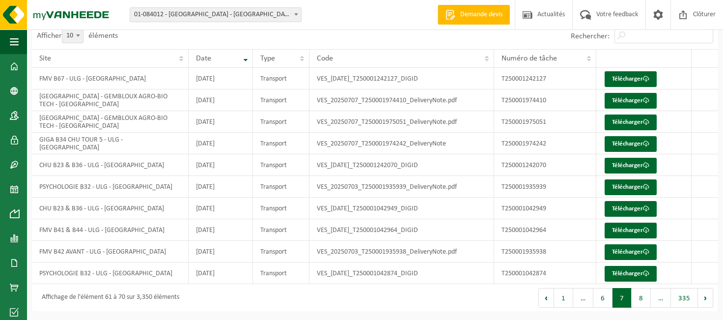
click at [602, 297] on button "6" at bounding box center [602, 298] width 19 height 20
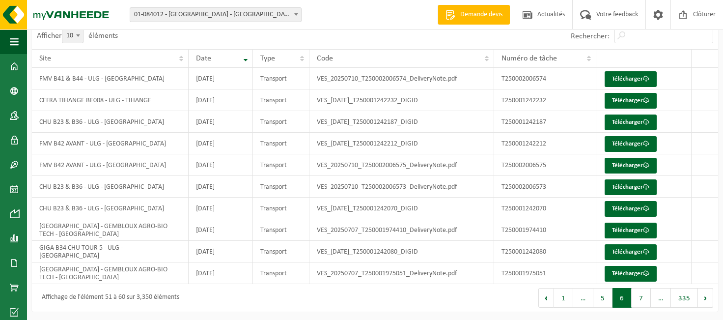
click at [602, 297] on button "5" at bounding box center [602, 298] width 19 height 20
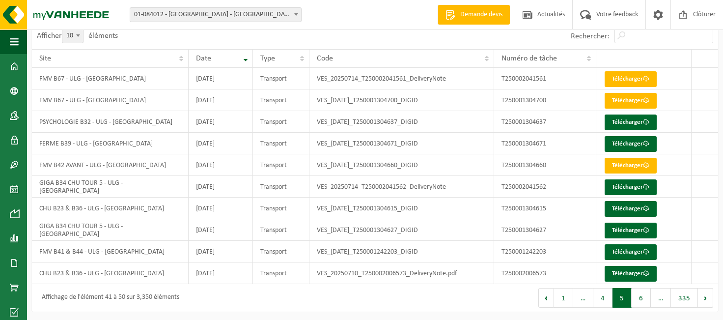
click at [602, 297] on button "4" at bounding box center [602, 298] width 19 height 20
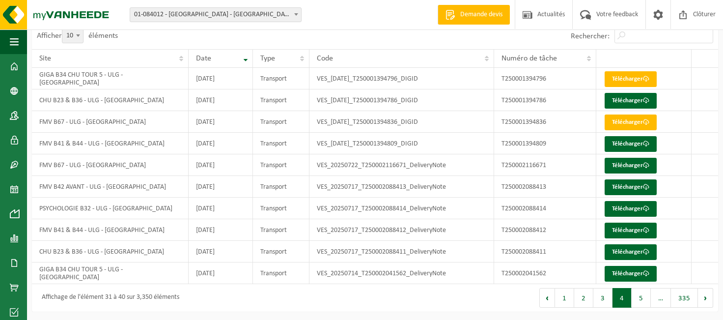
click at [602, 297] on button "3" at bounding box center [602, 298] width 19 height 20
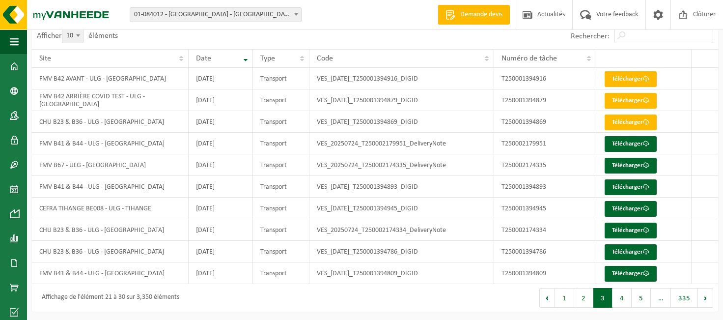
click at [602, 297] on button "3" at bounding box center [602, 298] width 19 height 20
click at [587, 297] on button "2" at bounding box center [583, 298] width 19 height 20
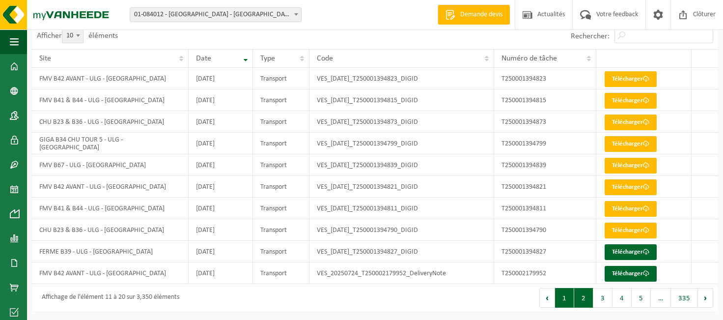
click at [571, 297] on button "1" at bounding box center [564, 298] width 19 height 20
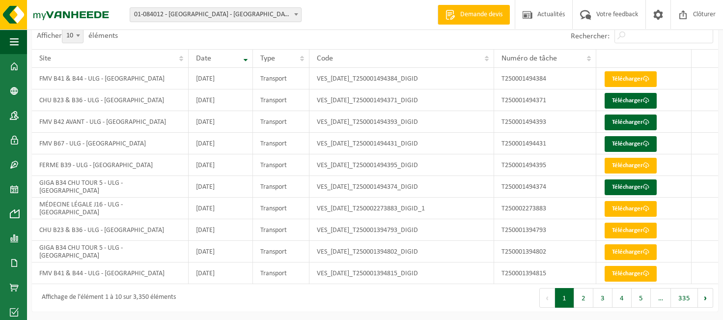
click at [506, 302] on div "Premier Précédent 1 2 3 4 5 … 335 Suivant Dernier" at bounding box center [546, 297] width 343 height 27
click at [13, 235] on span at bounding box center [14, 238] width 9 height 25
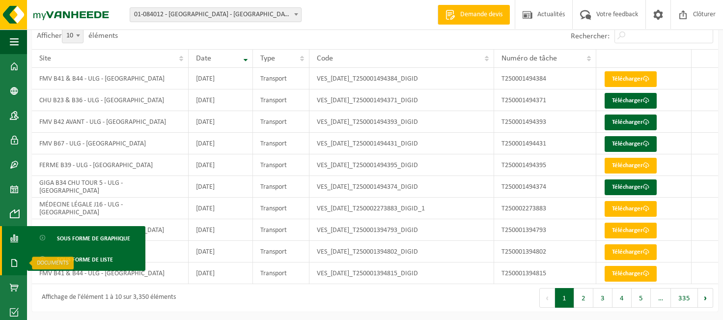
click at [15, 260] on span at bounding box center [14, 262] width 9 height 25
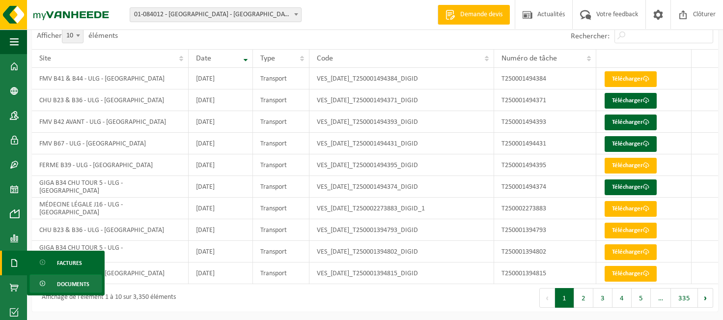
click at [73, 283] on span "Documents" at bounding box center [73, 283] width 32 height 19
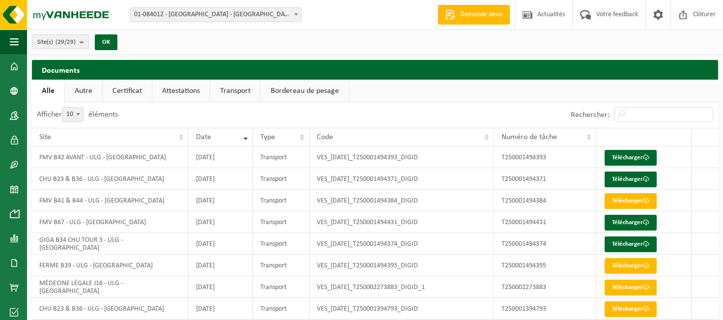
scroll to position [79, 0]
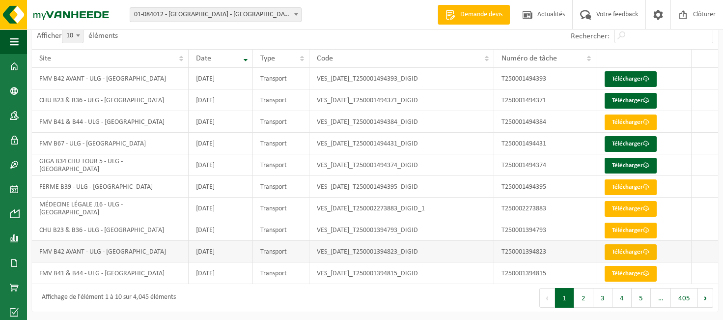
click at [631, 250] on link "Télécharger" at bounding box center [630, 252] width 52 height 16
click at [14, 240] on span at bounding box center [14, 238] width 9 height 25
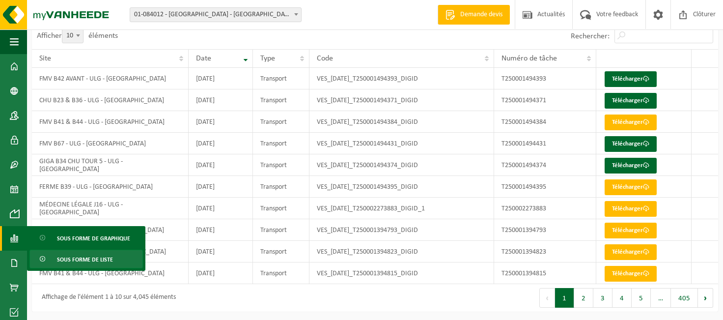
click at [65, 259] on span "Sous forme de liste" at bounding box center [85, 259] width 56 height 19
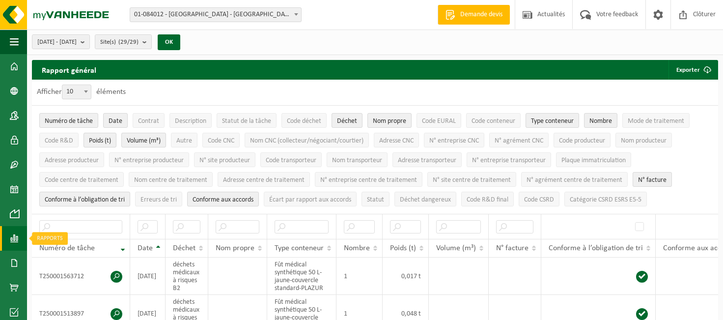
click at [14, 239] on span at bounding box center [14, 238] width 9 height 25
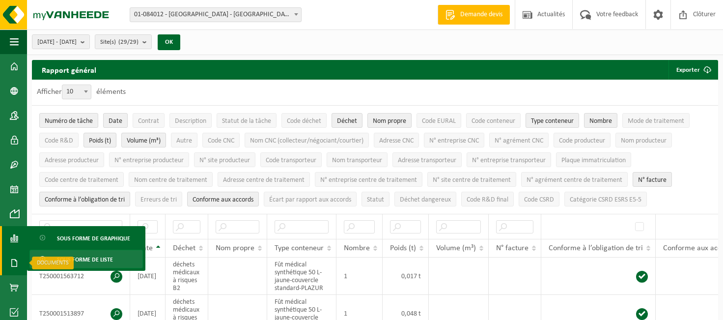
click at [8, 261] on link "Documents" at bounding box center [13, 262] width 27 height 25
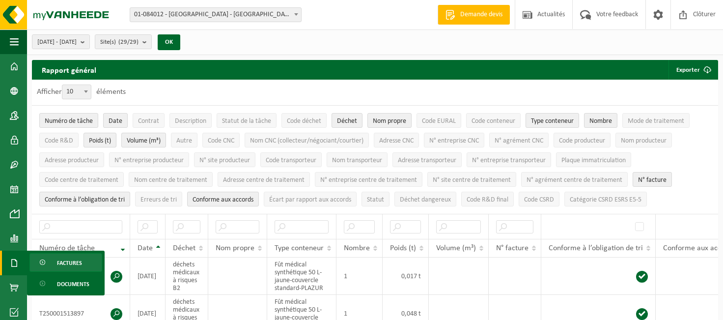
click at [64, 262] on span "Factures" at bounding box center [69, 262] width 25 height 19
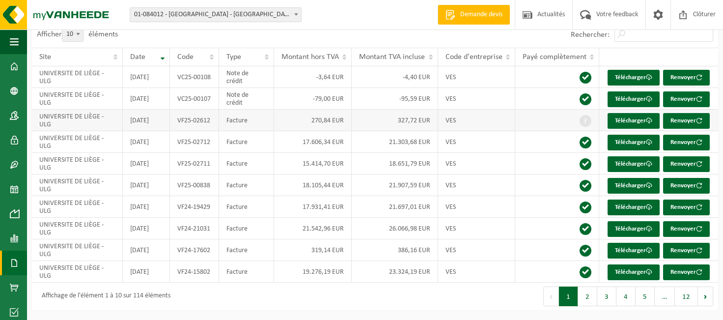
scroll to position [19, 0]
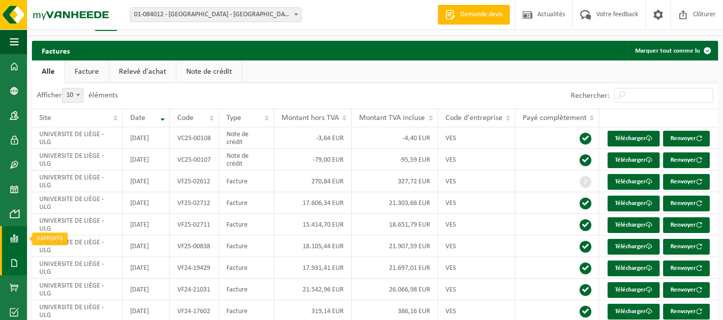
click at [14, 238] on span at bounding box center [14, 238] width 9 height 25
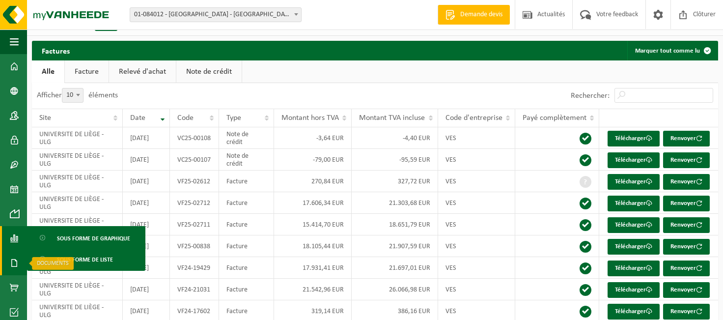
click at [19, 262] on span at bounding box center [14, 262] width 9 height 25
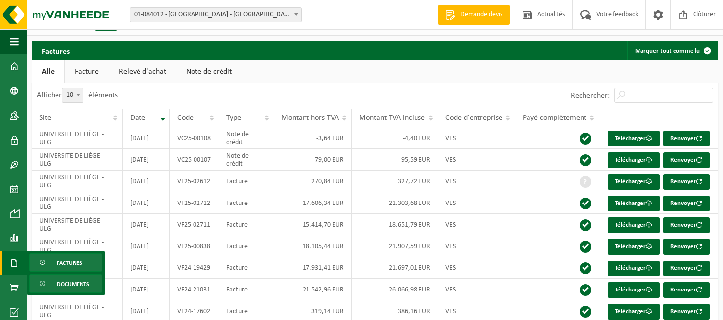
click at [76, 287] on span "Documents" at bounding box center [73, 283] width 32 height 19
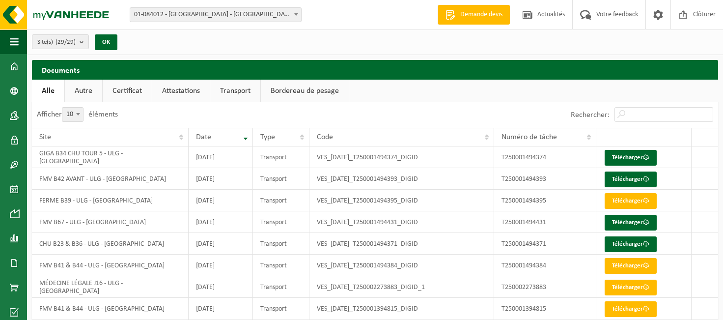
click at [183, 93] on link "Attestations" at bounding box center [180, 91] width 57 height 23
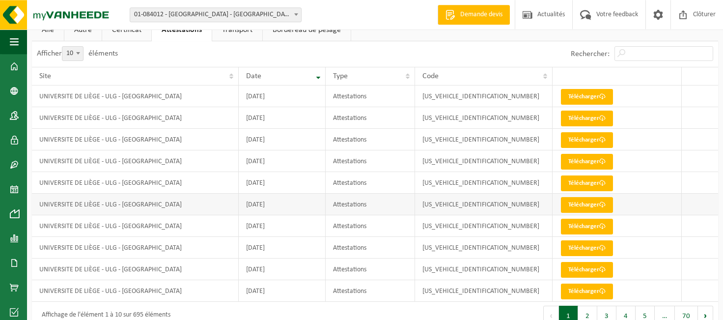
scroll to position [79, 0]
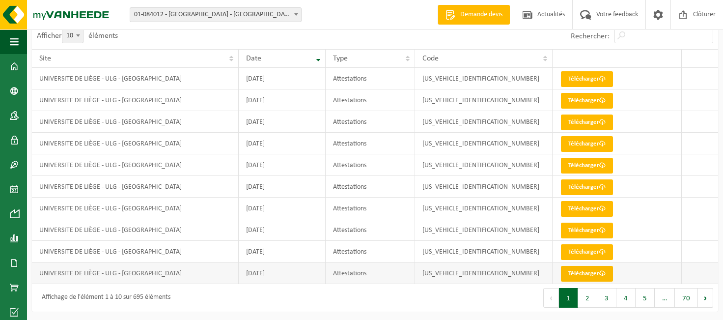
click at [575, 275] on link "Télécharger" at bounding box center [587, 274] width 52 height 16
click at [574, 77] on link "Télécharger" at bounding box center [587, 79] width 52 height 16
click at [503, 295] on div "Premier Précédent 1 2 3 4 5 … 70 Suivant Dernier" at bounding box center [546, 297] width 343 height 27
